Goal: Communication & Community: Ask a question

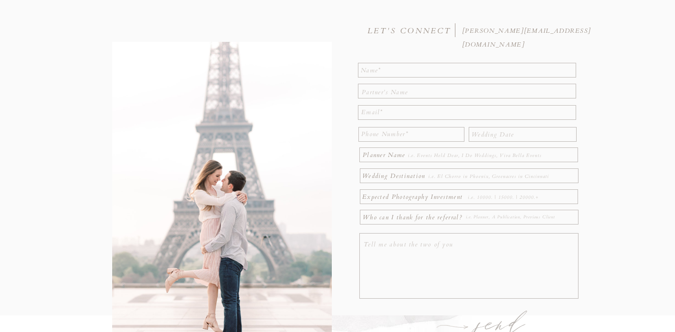
scroll to position [96, 0]
click at [387, 67] on textarea at bounding box center [467, 69] width 213 height 12
type textarea "[PERSON_NAME]"
click at [377, 99] on div at bounding box center [337, 149] width 675 height 330
click at [379, 94] on textarea at bounding box center [468, 90] width 213 height 10
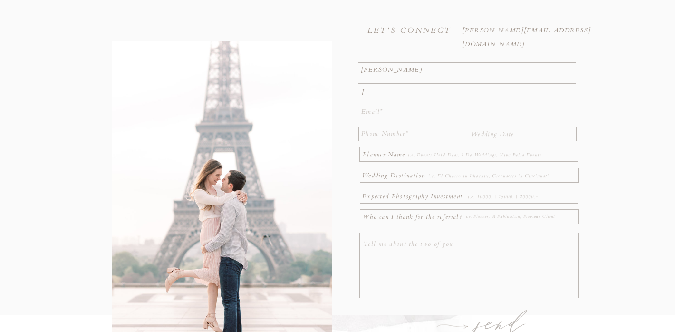
scroll to position [0, 0]
type textarea "[PERSON_NAME]"
click at [382, 110] on textarea at bounding box center [468, 112] width 214 height 14
type textarea "[EMAIL_ADDRESS][PERSON_NAME][DOMAIN_NAME]"
click at [389, 136] on textarea at bounding box center [411, 134] width 100 height 14
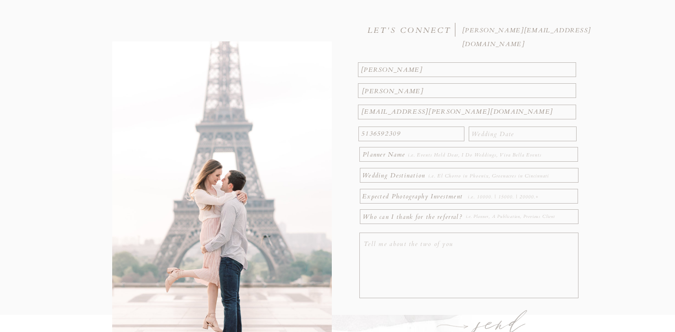
type textarea "5136592309"
click at [488, 135] on textarea at bounding box center [523, 132] width 104 height 10
type textarea "[DATE]"
click at [452, 154] on textarea at bounding box center [483, 155] width 151 height 10
type textarea "Blue Dahlia"
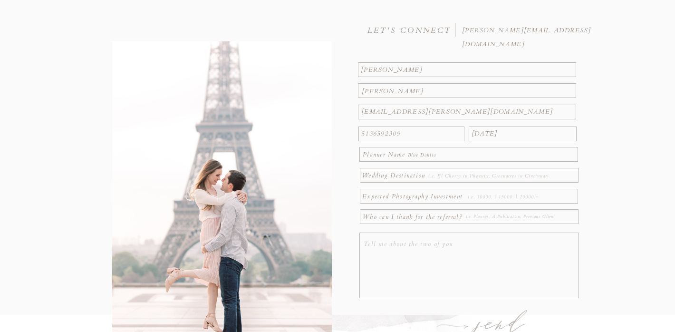
click at [481, 177] on textarea at bounding box center [496, 176] width 136 height 10
paste textarea "The [GEOGRAPHIC_DATA] & The [GEOGRAPHIC_DATA] - Hall of Mirrors"
click at [428, 179] on textarea "The [GEOGRAPHIC_DATA] & The [GEOGRAPHIC_DATA] - Hall of Mirrors" at bounding box center [496, 176] width 136 height 10
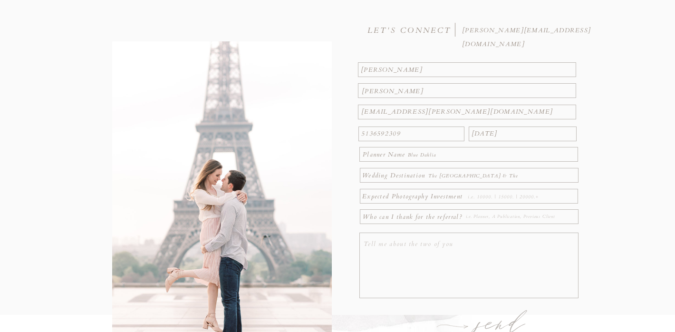
type textarea "The [GEOGRAPHIC_DATA] & The [GEOGRAPHIC_DATA] - Hall of Mirrors"
click at [473, 198] on textarea at bounding box center [522, 197] width 108 height 10
click at [482, 216] on textarea at bounding box center [521, 217] width 110 height 10
type textarea "Blue Dahlia"
click at [472, 262] on textarea at bounding box center [470, 266] width 213 height 58
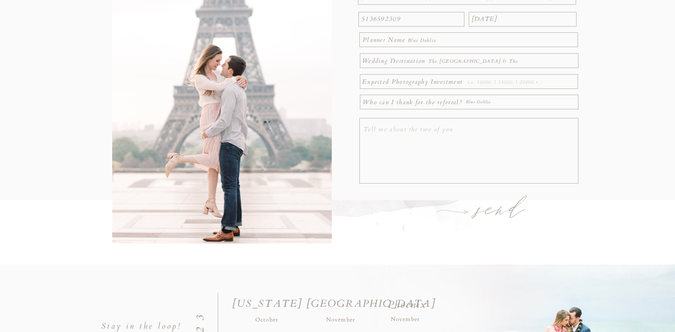
scroll to position [214, 0]
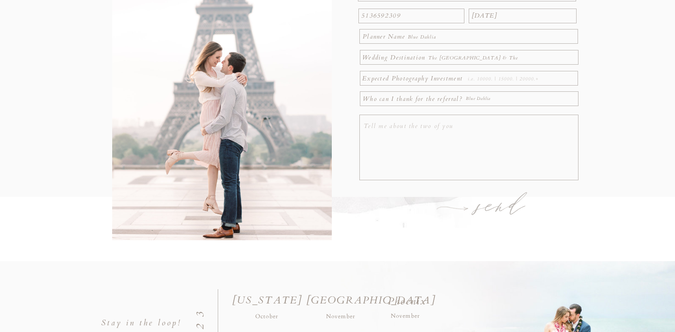
click at [452, 152] on textarea at bounding box center [470, 148] width 213 height 58
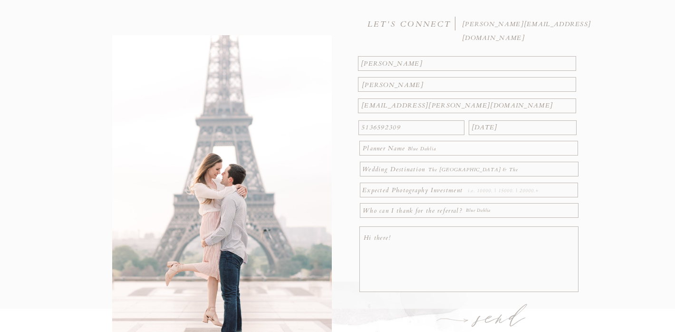
scroll to position [104, 0]
click at [460, 231] on textarea "Hi there!" at bounding box center [470, 259] width 213 height 58
click at [448, 239] on textarea "Hi there!" at bounding box center [470, 259] width 213 height 58
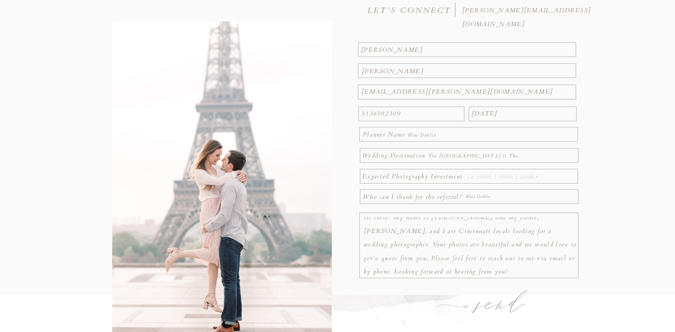
scroll to position [2, 0]
click at [520, 263] on textarea "Hi there! My name is [PERSON_NAME] and my fiancé, [PERSON_NAME], and I are Cinc…" at bounding box center [470, 246] width 213 height 58
click at [519, 263] on textarea "Hi there! My name is [PERSON_NAME] and my fiancé, [PERSON_NAME], and I are Cinc…" at bounding box center [470, 246] width 213 height 58
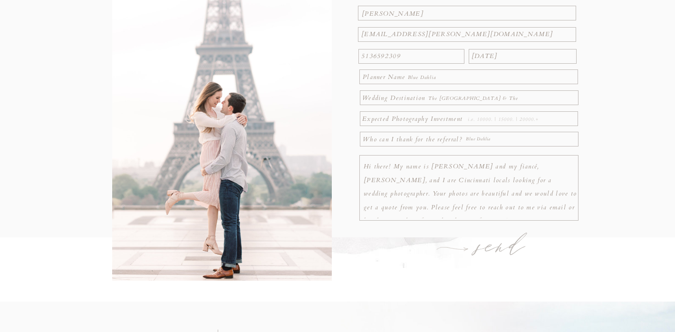
scroll to position [7, 0]
type textarea "Hi there! My name is [PERSON_NAME] and my fiancé, [PERSON_NAME], and I are Cinc…"
click at [483, 249] on h1 "send" at bounding box center [501, 247] width 74 height 33
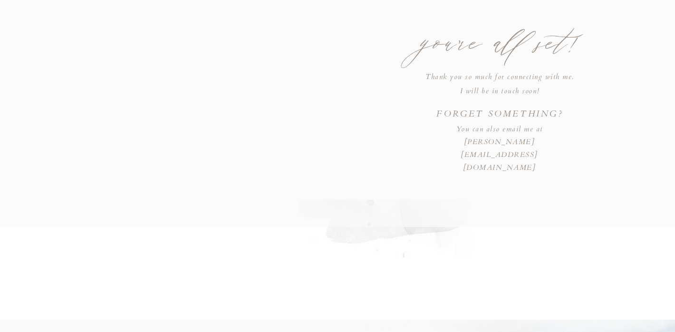
scroll to position [0, 0]
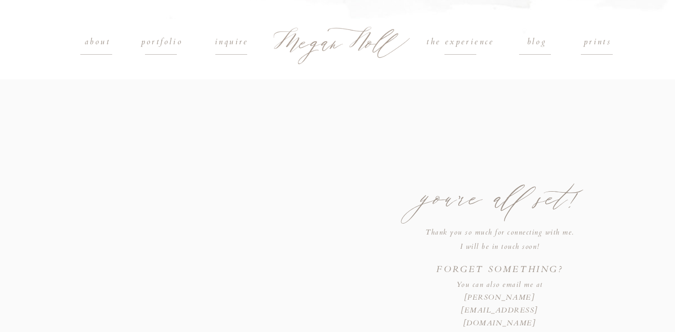
click at [310, 39] on div at bounding box center [339, 42] width 155 height 55
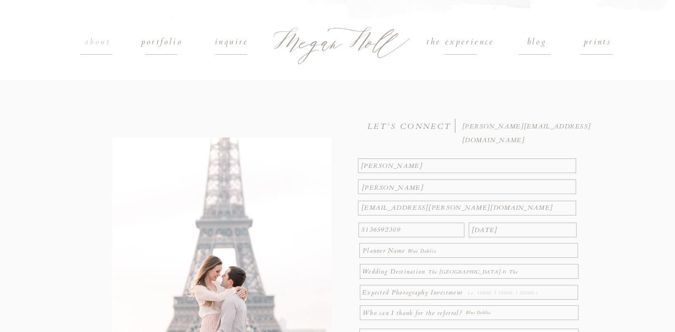
click at [96, 44] on h1 "about" at bounding box center [98, 42] width 44 height 14
